Goal: Task Accomplishment & Management: Use online tool/utility

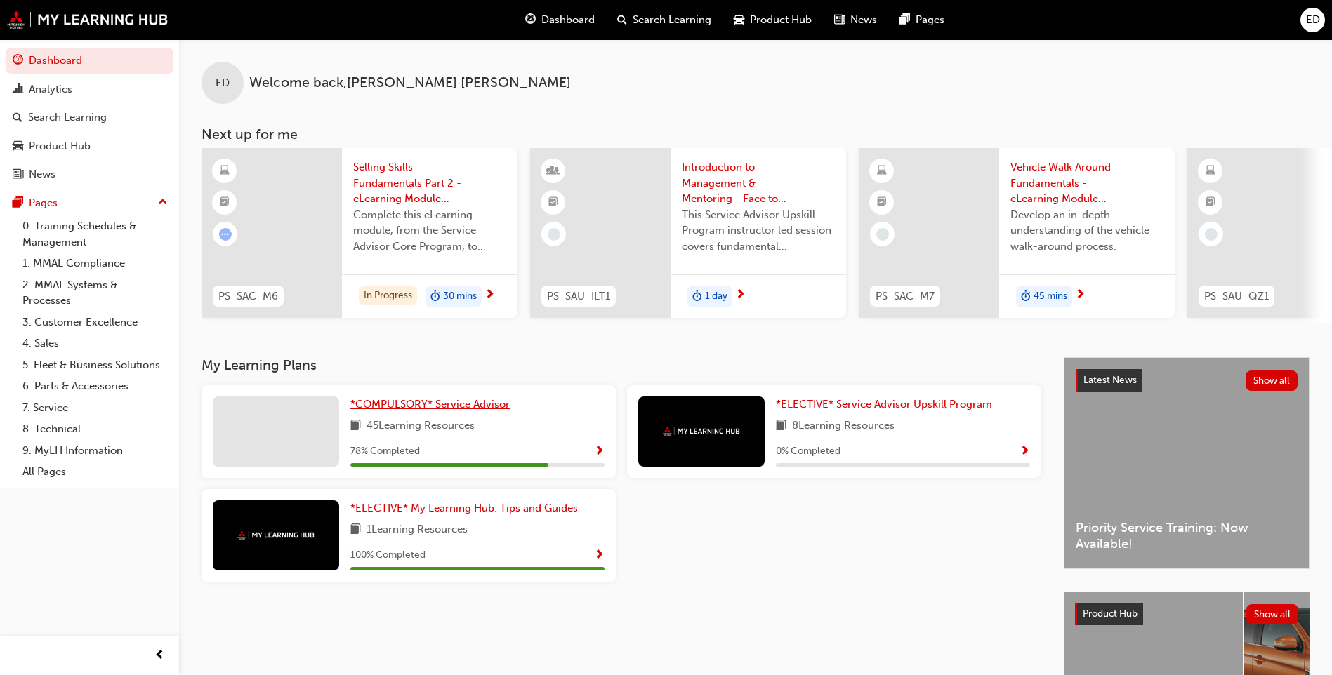
click at [414, 411] on span "*COMPULSORY* Service Advisor" at bounding box center [429, 404] width 159 height 13
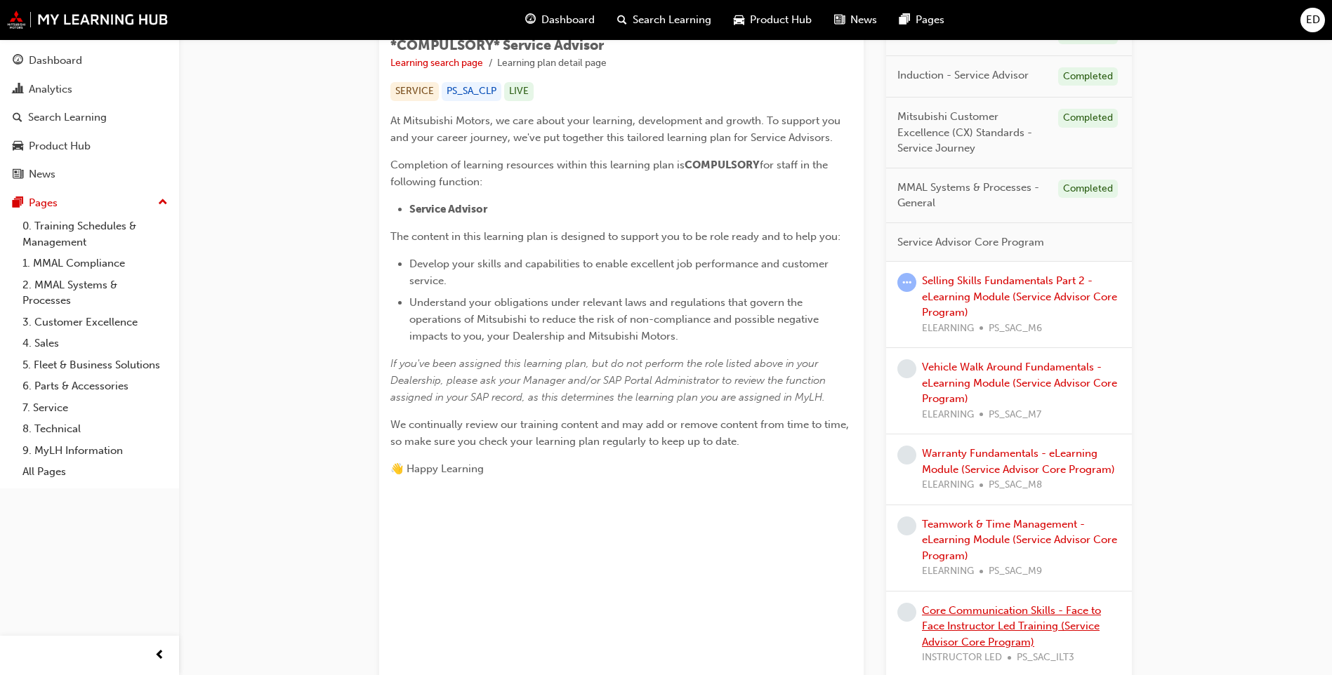
scroll to position [281, 0]
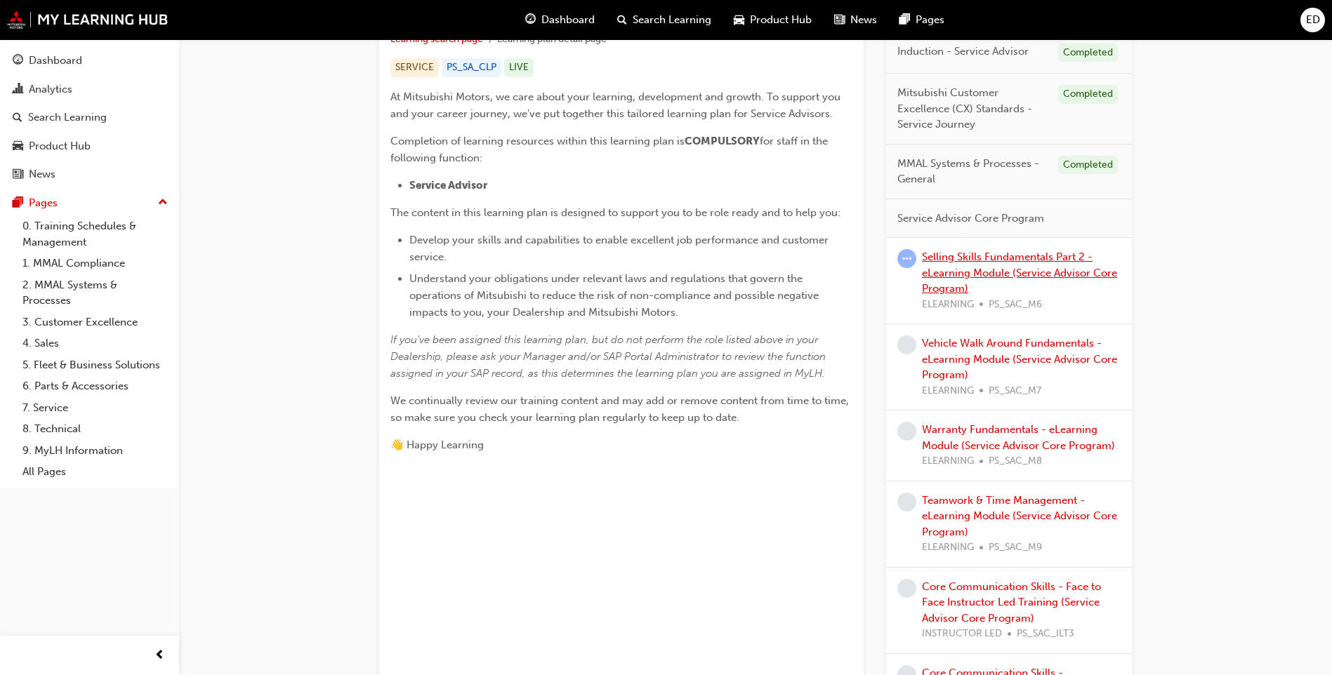
click at [970, 276] on link "Selling Skills Fundamentals Part 2 - eLearning Module (Service Advisor Core Pro…" at bounding box center [1019, 273] width 195 height 44
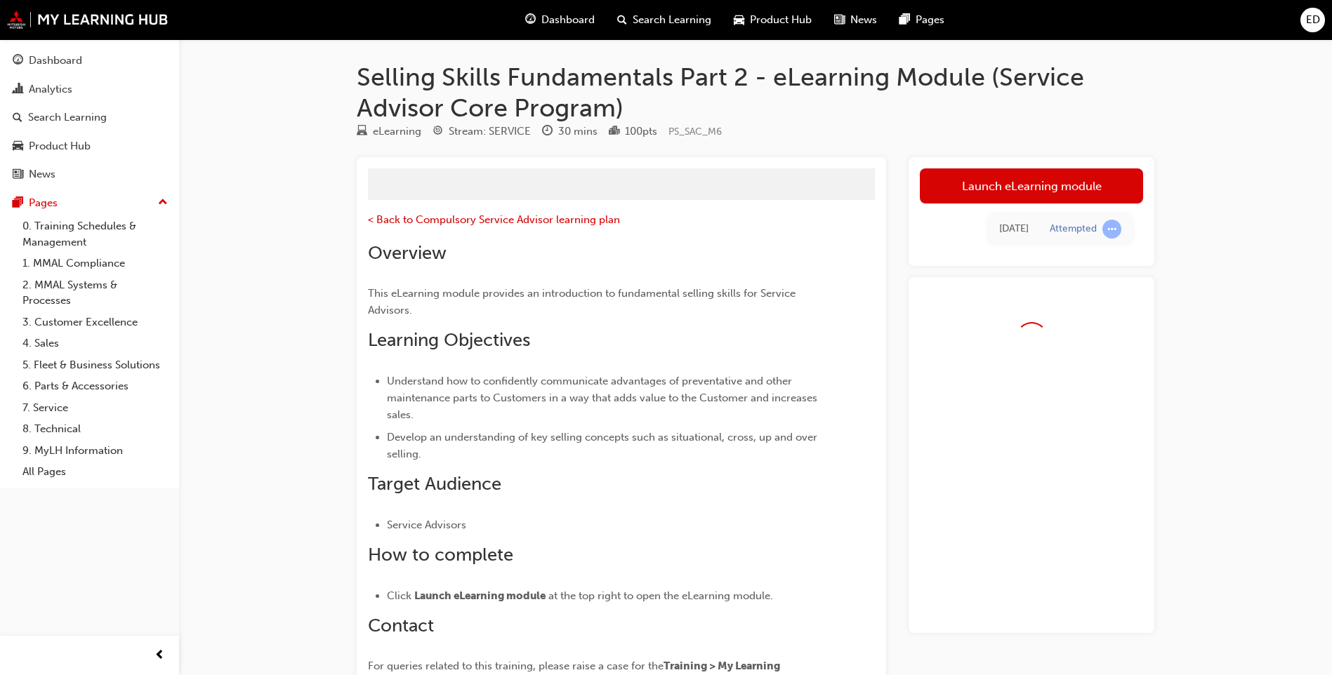
click at [1019, 209] on div "[DATE] Attempted" at bounding box center [1031, 229] width 223 height 51
click at [1029, 194] on link "Launch eLearning module" at bounding box center [1031, 185] width 223 height 35
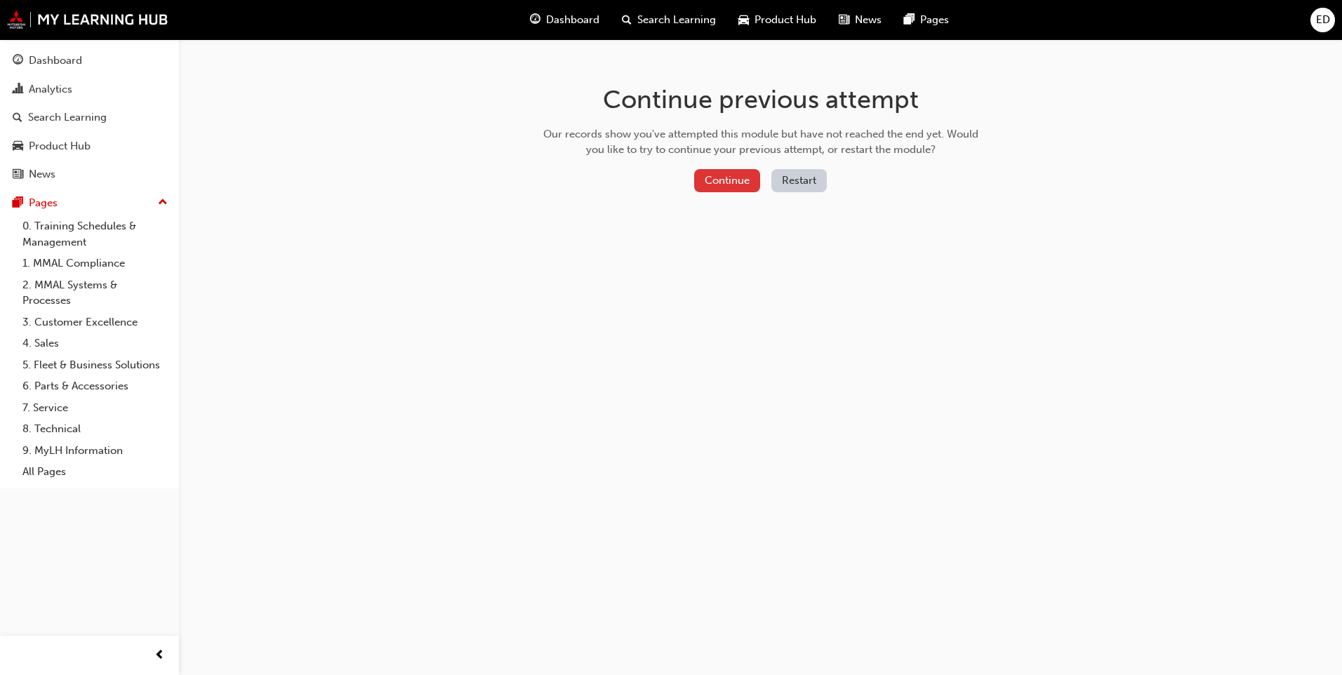
click at [746, 184] on button "Continue" at bounding box center [727, 180] width 66 height 23
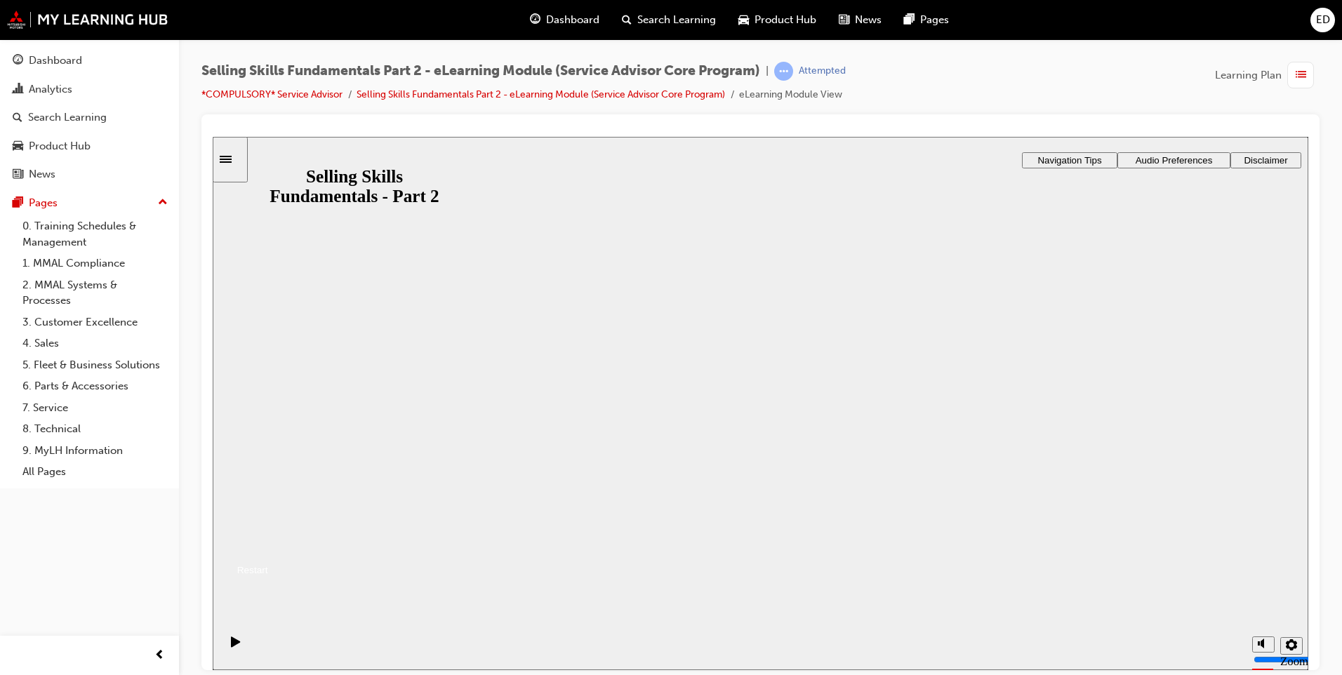
click at [268, 543] on button "Resume" at bounding box center [240, 552] width 55 height 18
